Goal: Communication & Community: Answer question/provide support

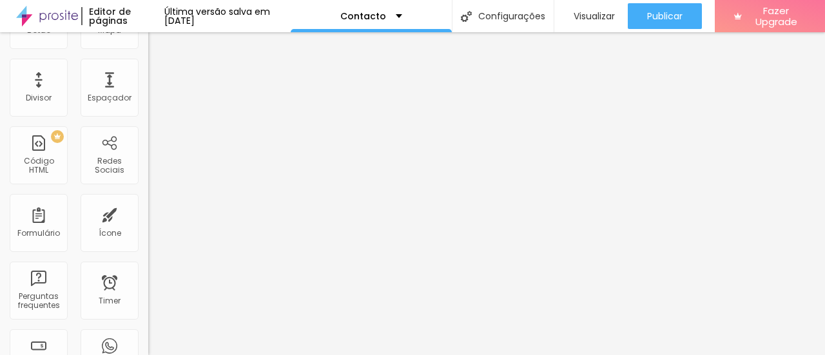
scroll to position [302, 0]
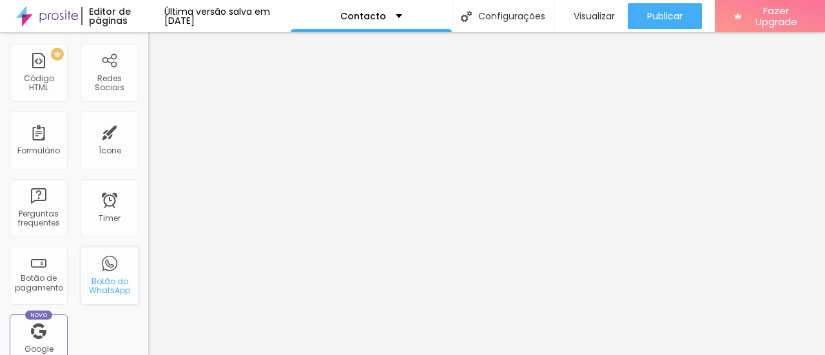
click at [101, 279] on div "Botão do WhatsApp" at bounding box center [109, 286] width 51 height 19
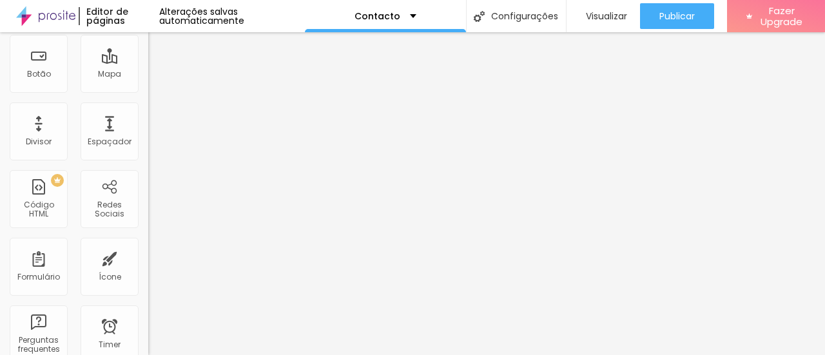
scroll to position [13, 0]
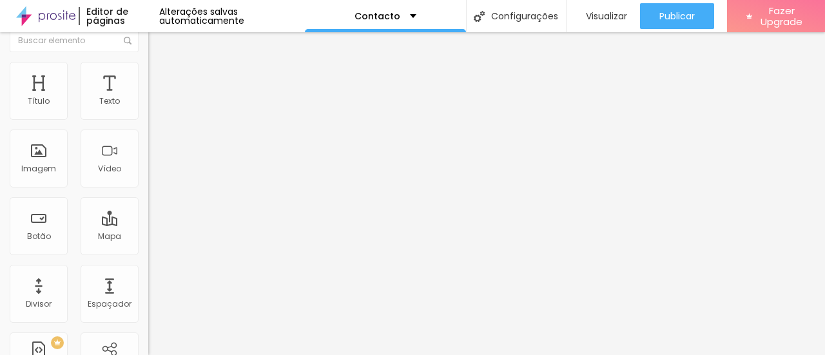
click at [148, 119] on input "text" at bounding box center [225, 112] width 155 height 13
type input "[PHONE_NUMBER]"
type input "48996184346"
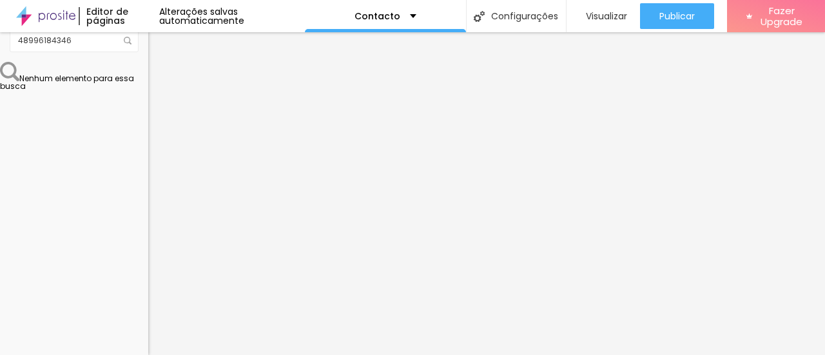
drag, startPoint x: 75, startPoint y: 246, endPoint x: 0, endPoint y: 204, distance: 85.4
type textarea "H"
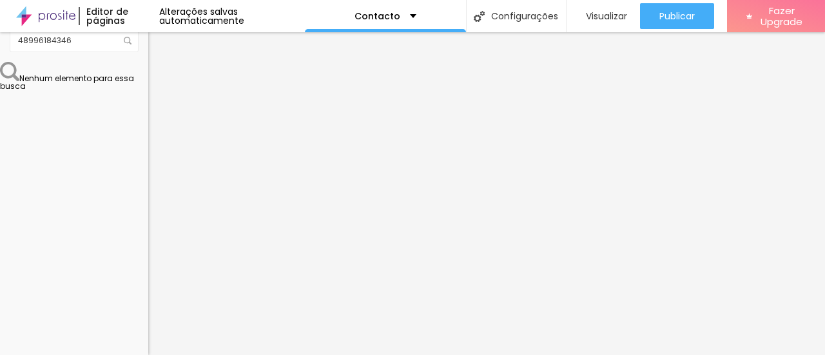
drag, startPoint x: 59, startPoint y: 170, endPoint x: 0, endPoint y: 169, distance: 58.7
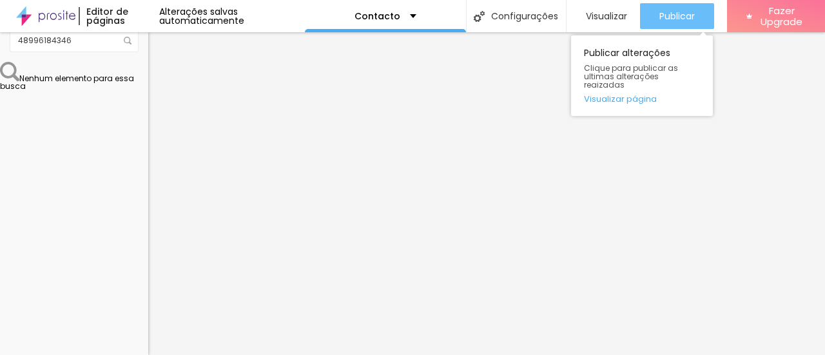
type input "Escribame por WhatsApp"
click at [686, 12] on span "Publicar" at bounding box center [677, 16] width 35 height 10
